Goal: Find specific page/section: Find specific page/section

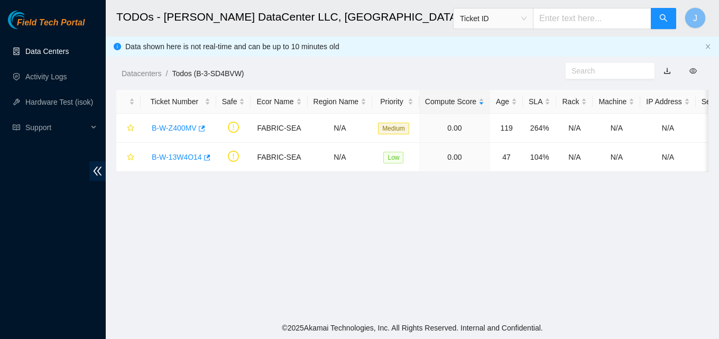
click at [65, 55] on link "Data Centers" at bounding box center [46, 51] width 43 height 8
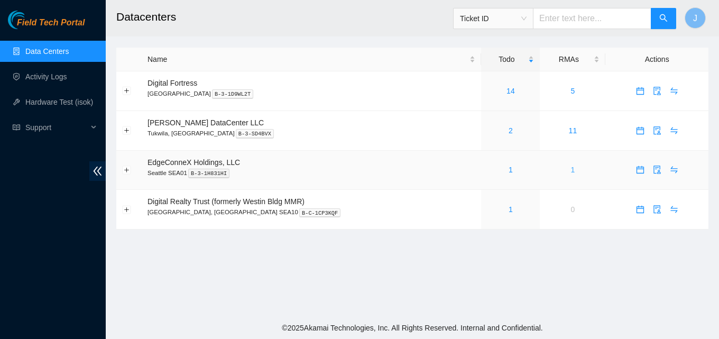
click at [571, 169] on link "1" at bounding box center [573, 169] width 4 height 8
